Goal: Task Accomplishment & Management: Manage account settings

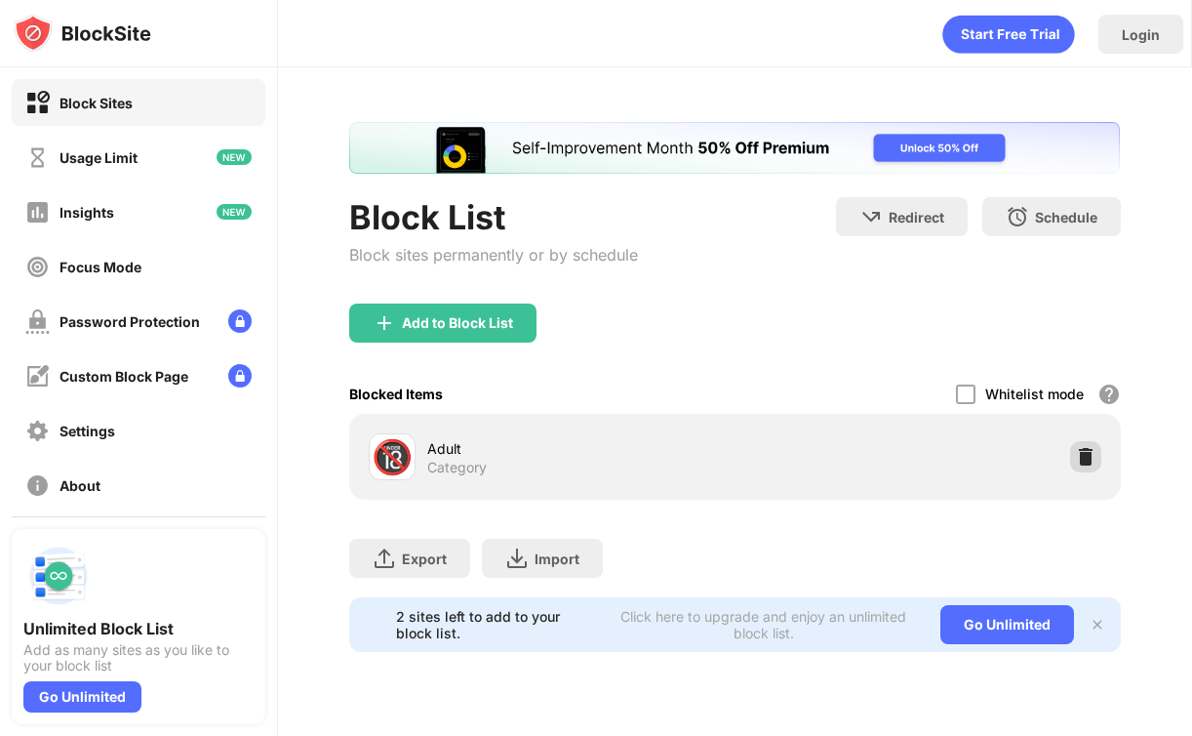
click at [1092, 452] on img at bounding box center [1086, 457] width 20 height 20
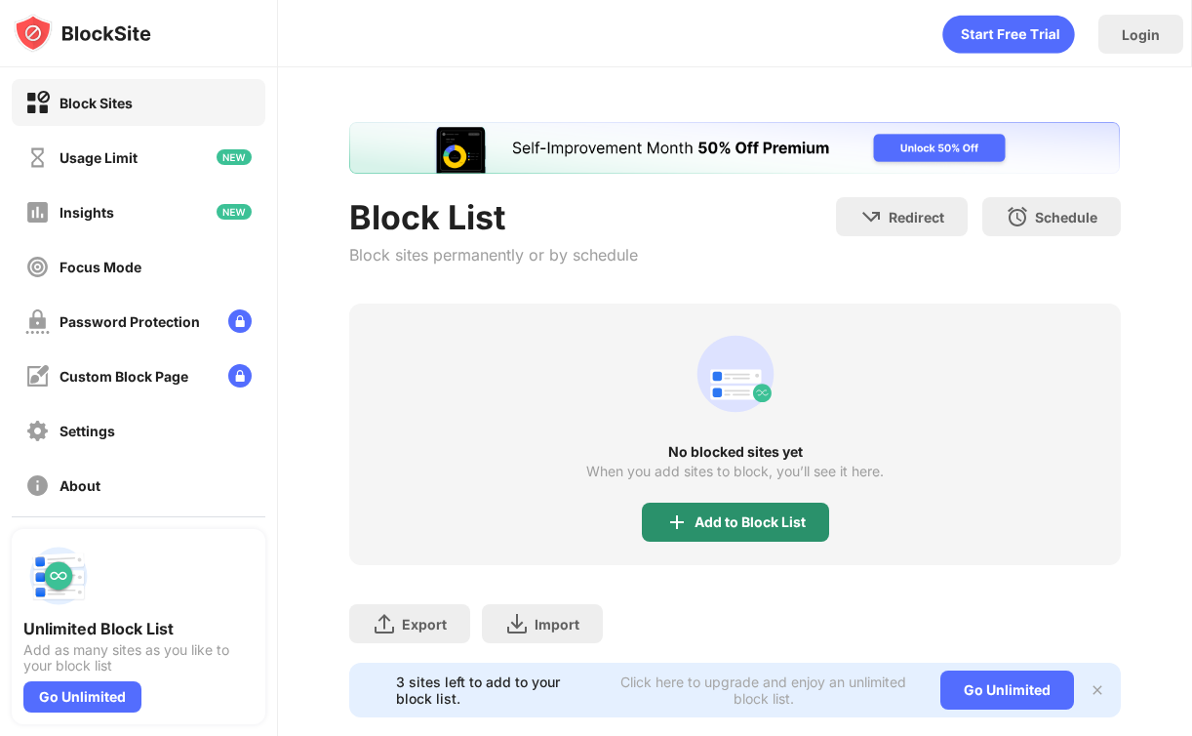
click at [772, 517] on div "Add to Block List" at bounding box center [750, 522] width 111 height 16
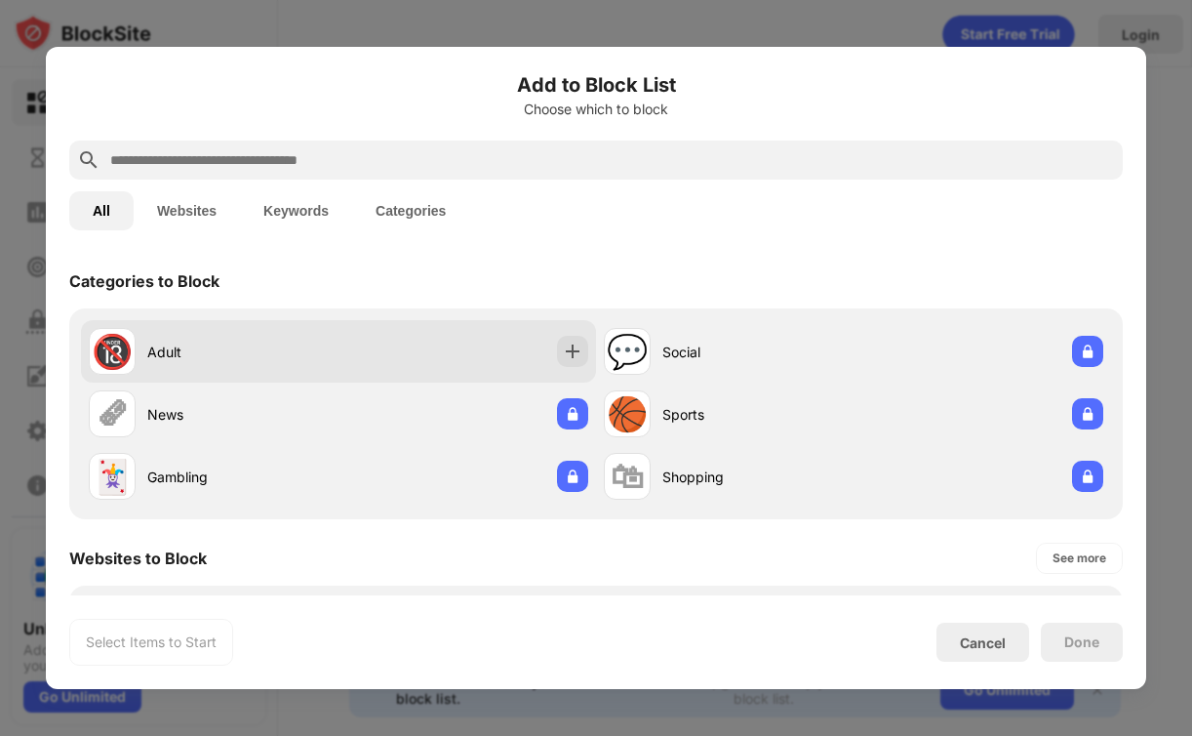
click at [367, 358] on div "🔞 Adult" at bounding box center [338, 351] width 515 height 62
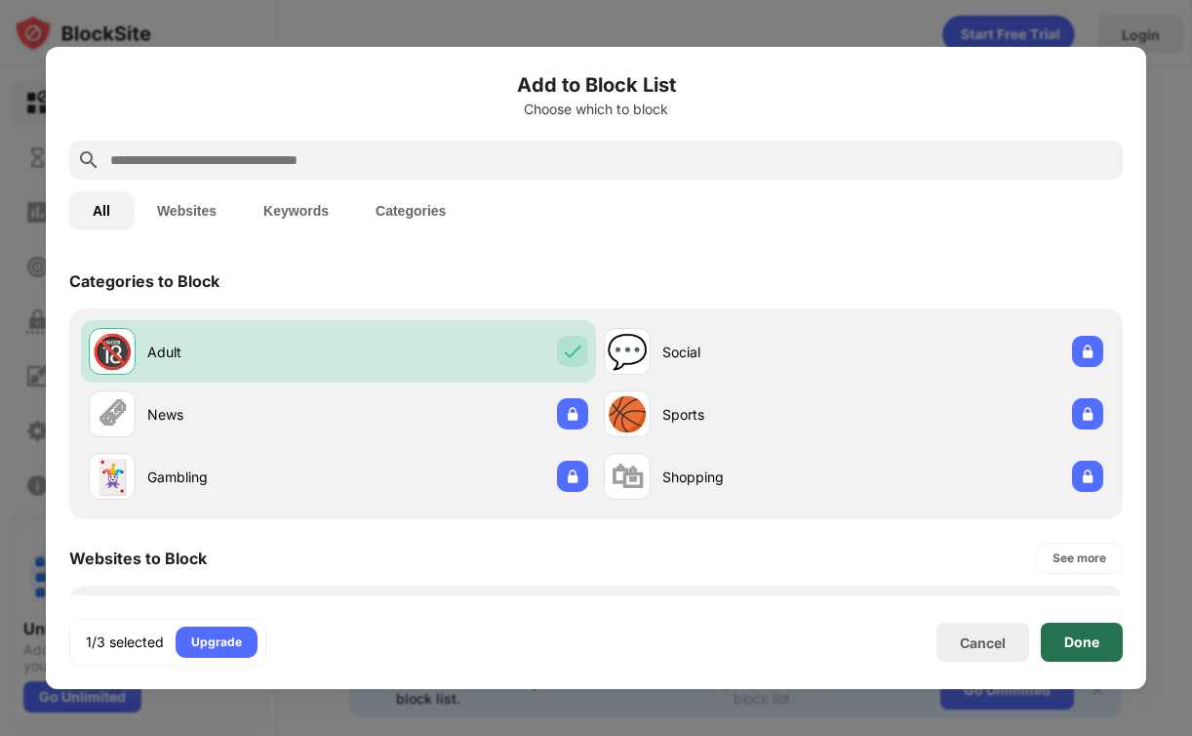
click at [1084, 650] on div "Done" at bounding box center [1081, 642] width 35 height 16
